Goal: Go to known website: Go to known website

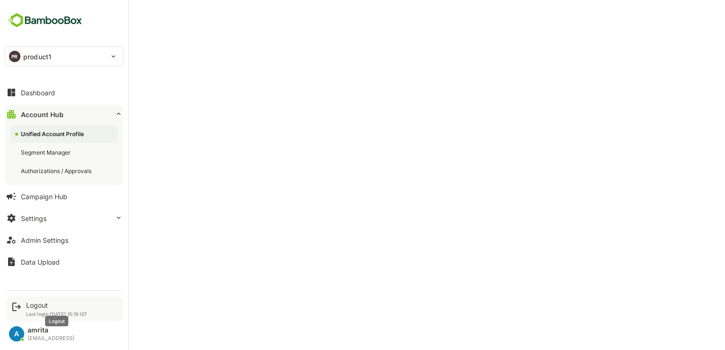
click at [29, 304] on div "Logout" at bounding box center [56, 305] width 61 height 8
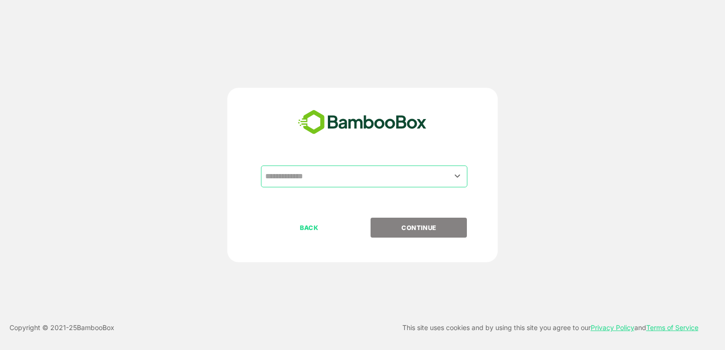
click at [312, 174] on input "text" at bounding box center [364, 177] width 203 height 18
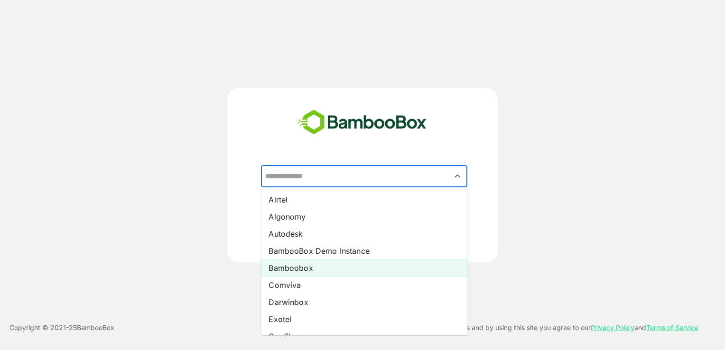
click at [309, 266] on li "Bamboobox" at bounding box center [364, 268] width 206 height 17
type input "*********"
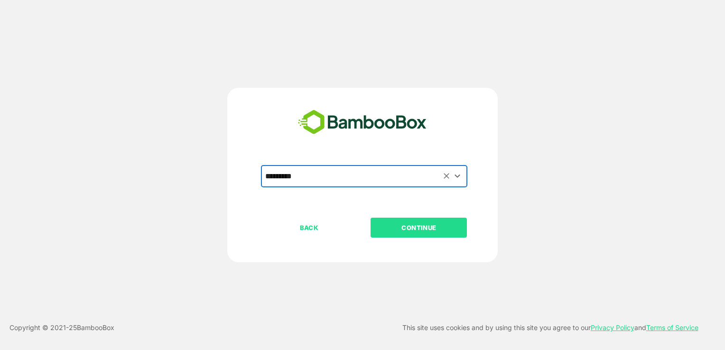
click at [410, 231] on p "CONTINUE" at bounding box center [419, 228] width 95 height 10
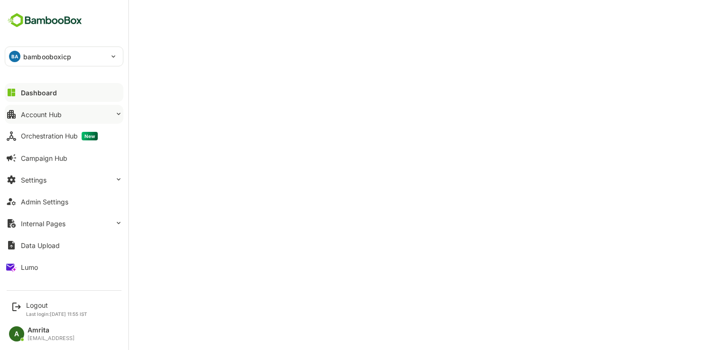
click at [39, 113] on div "Account Hub" at bounding box center [41, 115] width 41 height 8
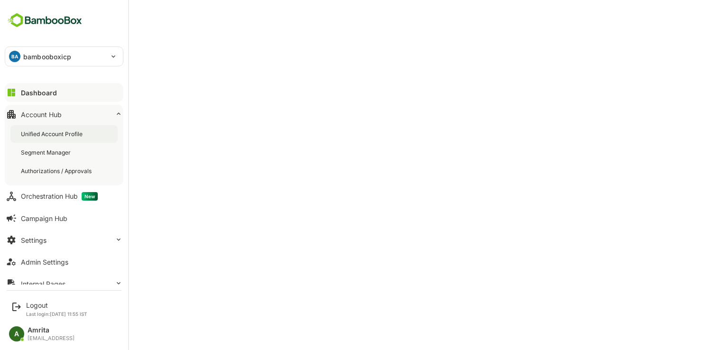
click at [56, 138] on div "Unified Account Profile" at bounding box center [53, 134] width 64 height 8
click at [35, 307] on div "Logout" at bounding box center [56, 305] width 61 height 8
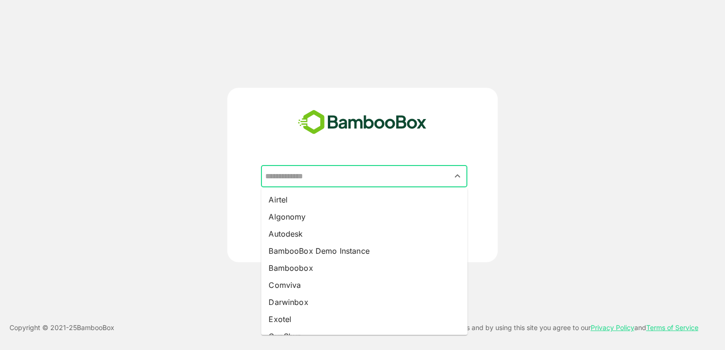
click at [315, 178] on input "text" at bounding box center [364, 177] width 203 height 18
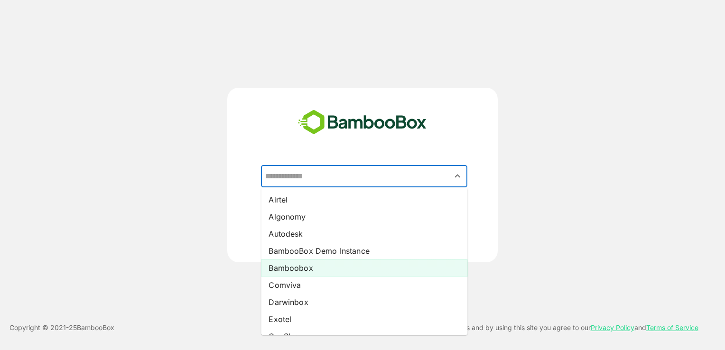
click at [293, 274] on li "Bamboobox" at bounding box center [364, 268] width 206 height 17
type input "*********"
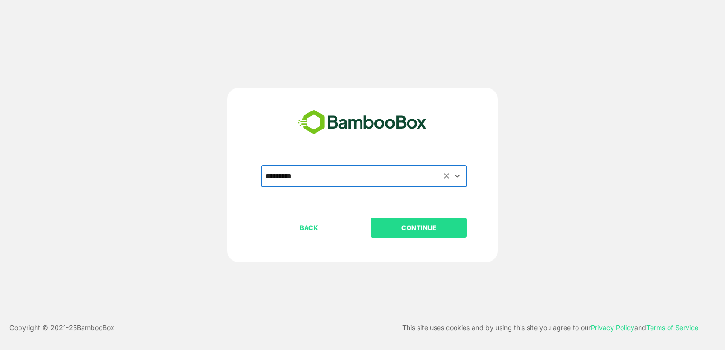
click at [380, 227] on p "CONTINUE" at bounding box center [419, 228] width 95 height 10
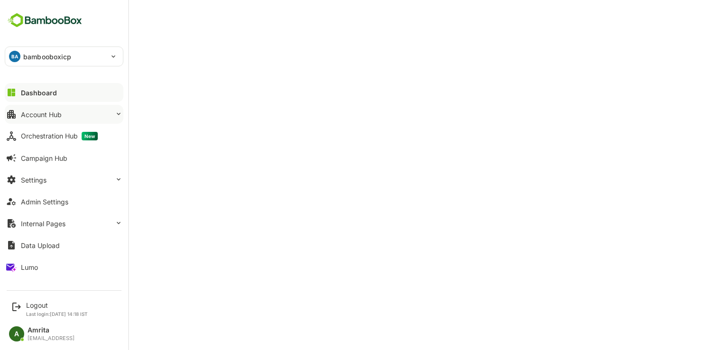
click at [27, 118] on button "Account Hub" at bounding box center [64, 114] width 119 height 19
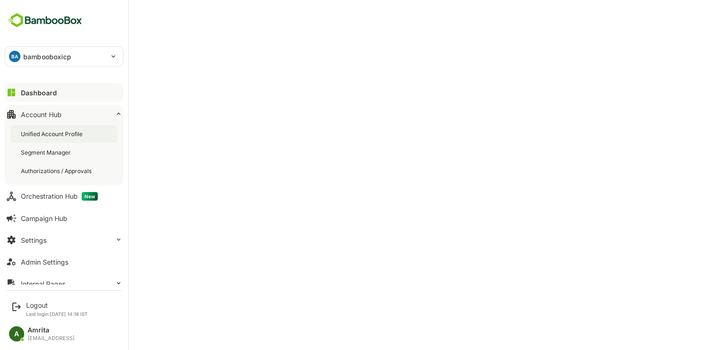
click at [43, 140] on div "Unified Account Profile" at bounding box center [63, 134] width 107 height 18
click at [23, 309] on div "Logout Last login: [DATE] 14:18 IST" at bounding box center [64, 309] width 117 height 25
click at [34, 305] on div "Logout" at bounding box center [57, 305] width 62 height 8
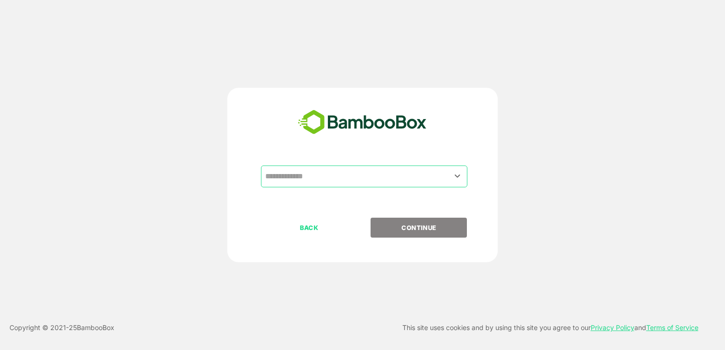
click at [344, 179] on input "text" at bounding box center [364, 177] width 203 height 18
click at [458, 175] on icon "Open" at bounding box center [457, 175] width 11 height 11
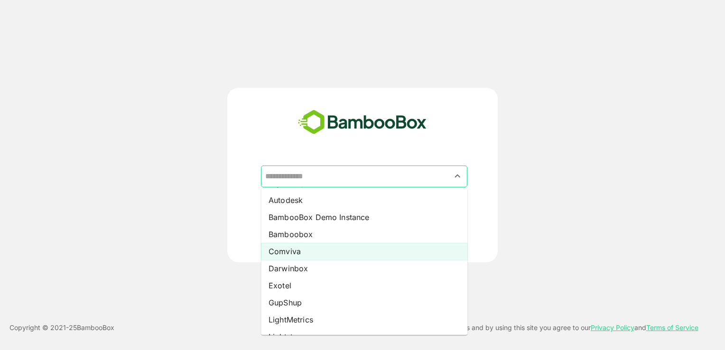
scroll to position [34, 0]
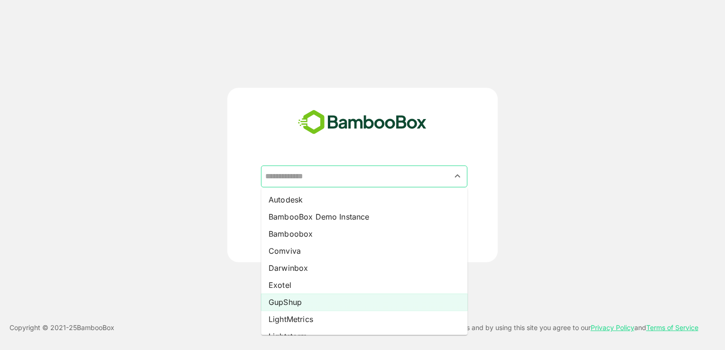
click at [287, 303] on li "GupShup" at bounding box center [364, 302] width 206 height 17
type input "*******"
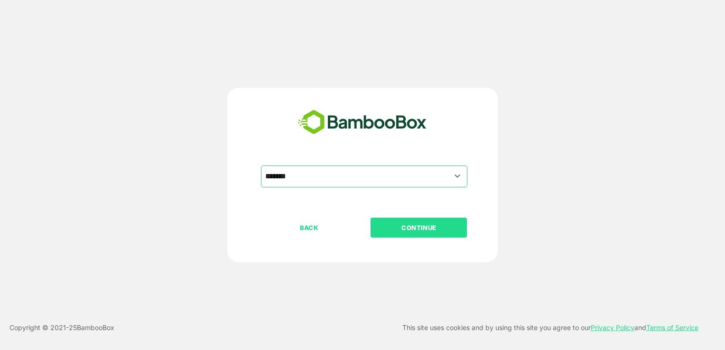
click at [394, 229] on p "CONTINUE" at bounding box center [419, 228] width 95 height 10
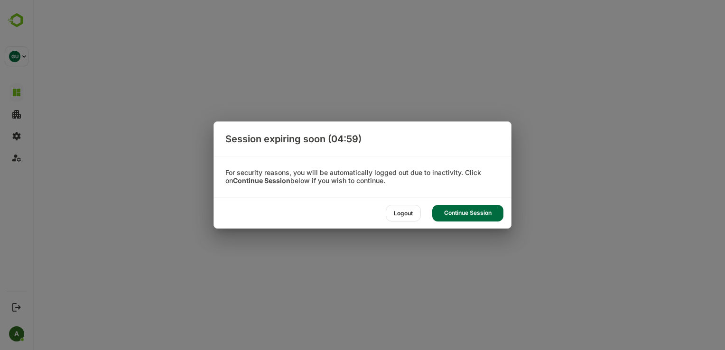
click at [461, 212] on div "Continue Session" at bounding box center [467, 213] width 71 height 17
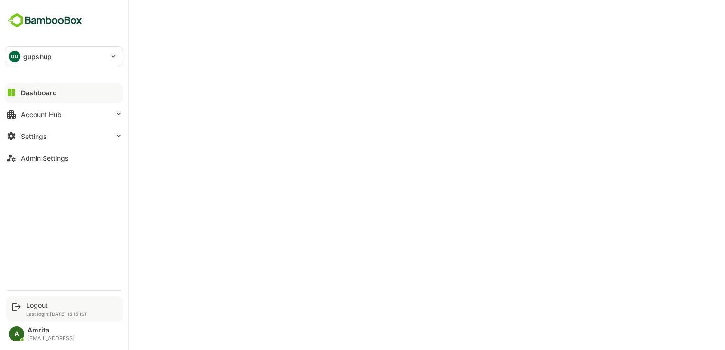
click at [24, 302] on div "Logout Last login: [DATE] 15:15 IST" at bounding box center [64, 309] width 117 height 25
click at [37, 305] on div "Logout" at bounding box center [56, 305] width 61 height 8
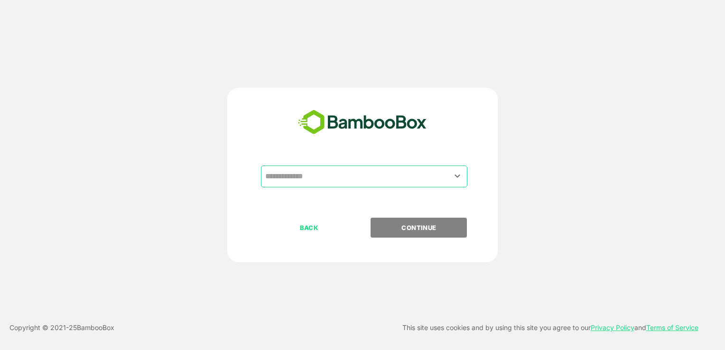
click at [388, 167] on div "​" at bounding box center [364, 177] width 206 height 22
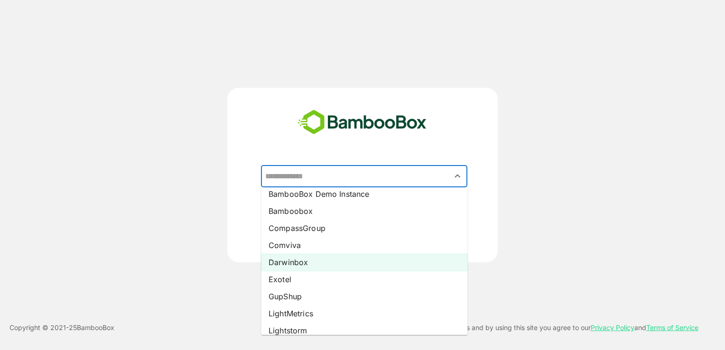
scroll to position [58, 0]
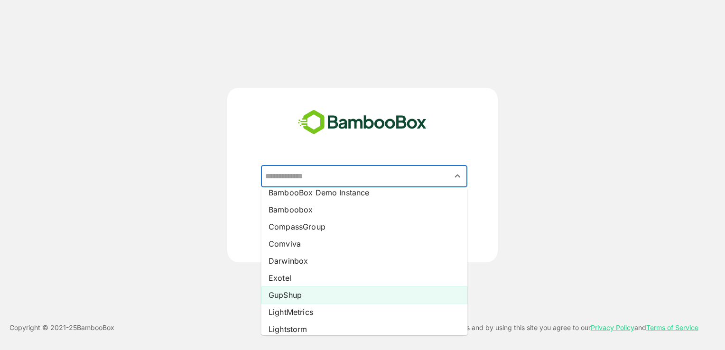
click at [293, 294] on li "GupShup" at bounding box center [364, 295] width 206 height 17
type input "*******"
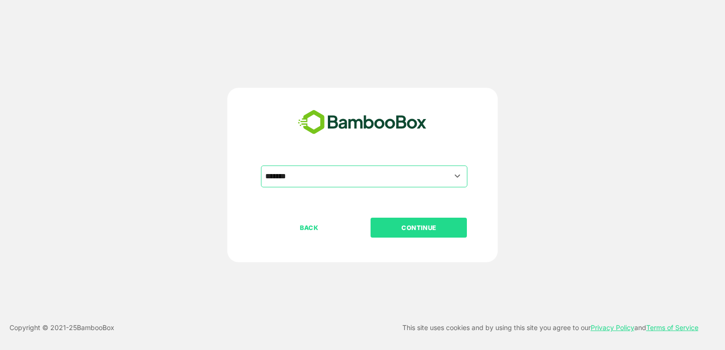
click at [400, 228] on p "CONTINUE" at bounding box center [419, 228] width 95 height 10
